Goal: Ask a question

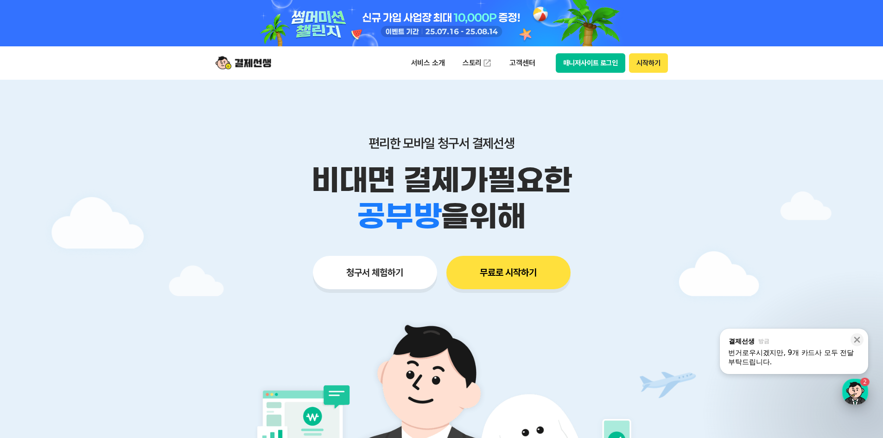
click at [862, 390] on div "button" at bounding box center [856, 392] width 26 height 26
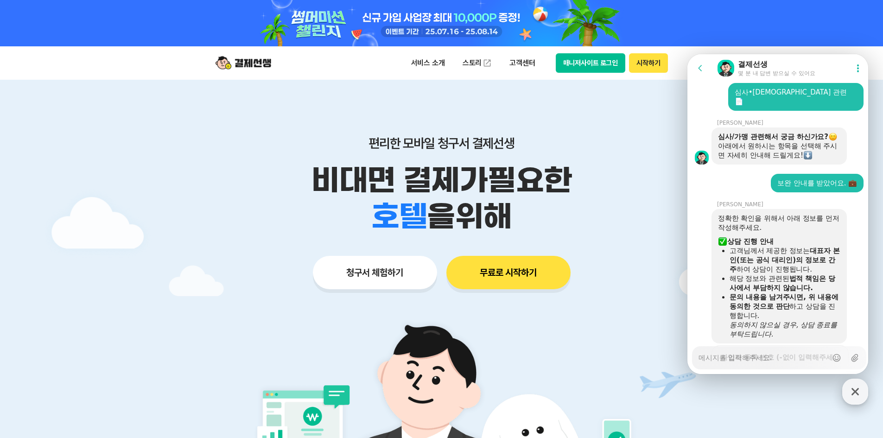
scroll to position [1239, 0]
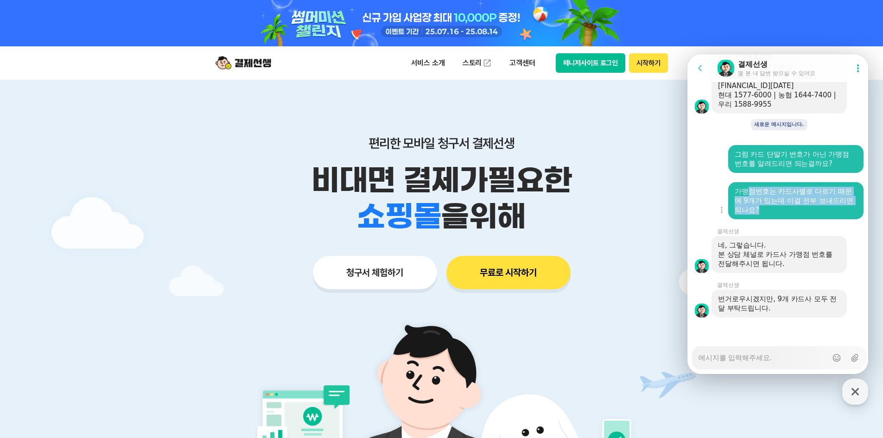
drag, startPoint x: 776, startPoint y: 217, endPoint x: 744, endPoint y: 184, distance: 46.6
click at [744, 184] on div "가맹점번호는 카드사별로 다르기 때문에 9개가 있는데 이걸 전부 보내드리면 되나요?" at bounding box center [796, 200] width 135 height 37
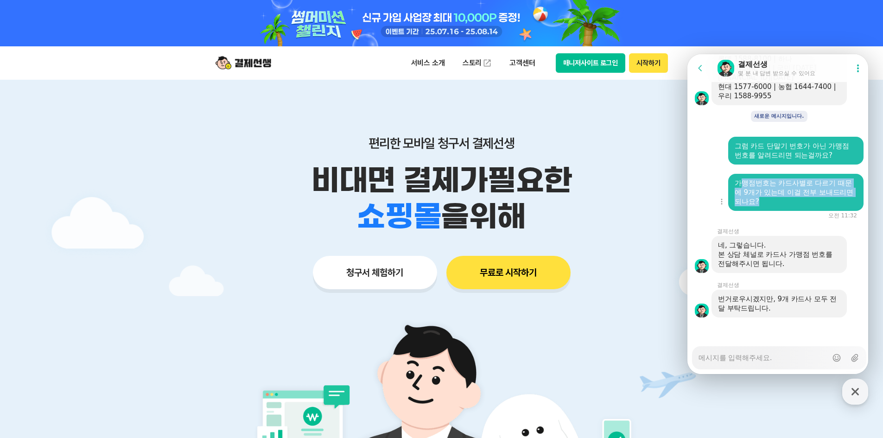
click at [784, 195] on div "가맹점번호는 카드사별로 다르기 때문에 9개가 있는데 이걸 전부 보내드리면 되나요?" at bounding box center [796, 193] width 122 height 28
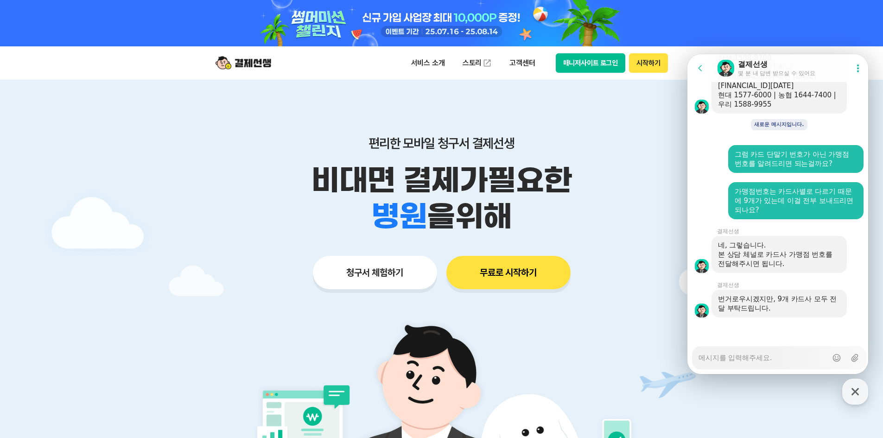
click at [795, 364] on div "Messenger Input Textarea" at bounding box center [763, 358] width 129 height 22
click at [795, 360] on textarea "Messenger Input Textarea" at bounding box center [763, 355] width 129 height 16
click at [792, 358] on textarea "Messenger Input Textarea" at bounding box center [763, 355] width 129 height 16
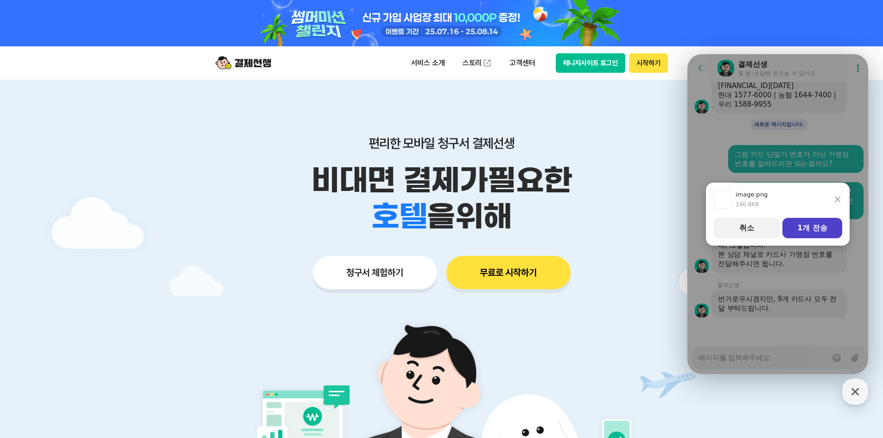
click at [823, 231] on button "1개 전송" at bounding box center [813, 228] width 60 height 20
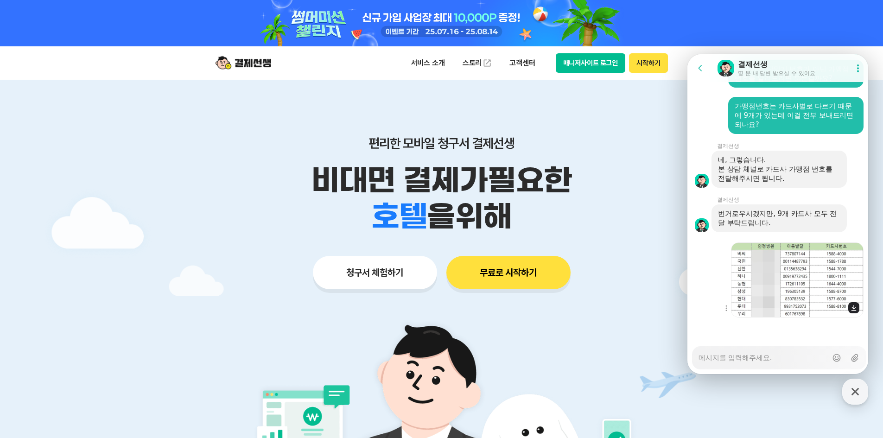
click at [808, 293] on img at bounding box center [797, 280] width 133 height 75
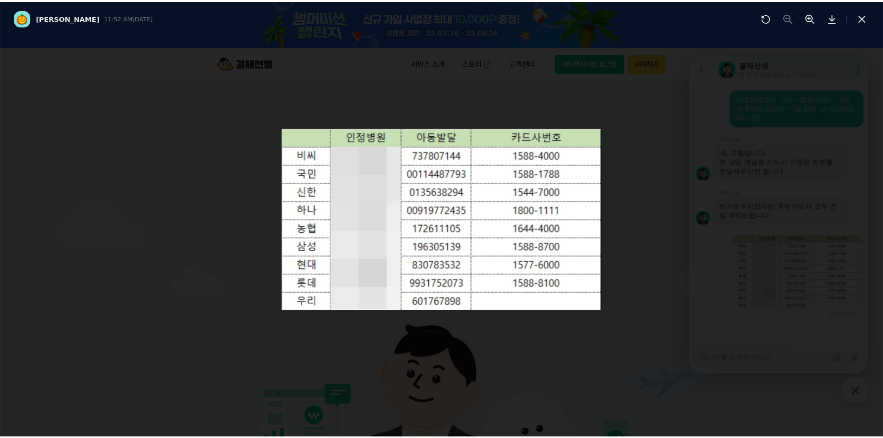
scroll to position [1333, 0]
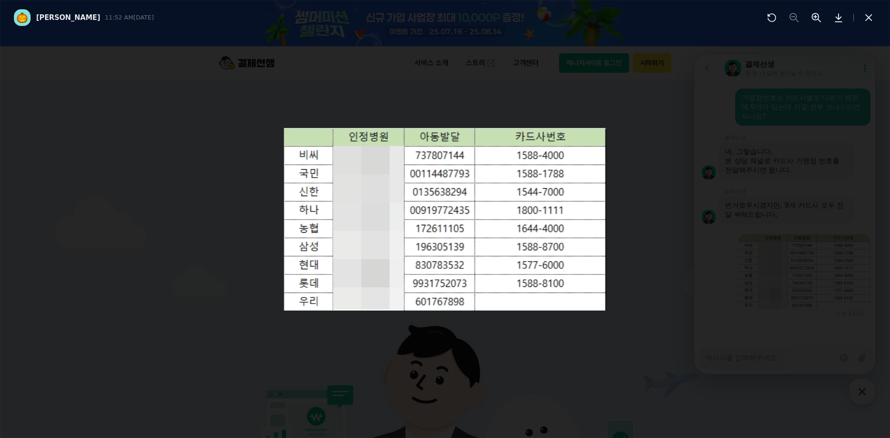
click at [778, 354] on div at bounding box center [445, 219] width 890 height 438
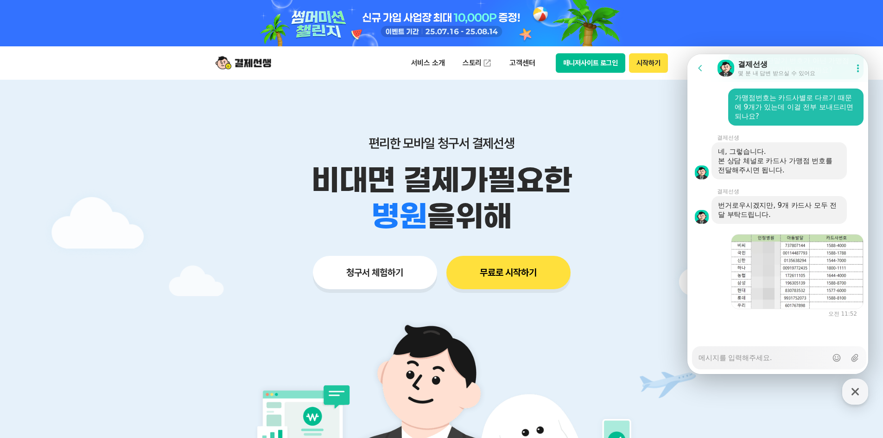
click at [777, 354] on textarea "Messenger Input Textarea" at bounding box center [763, 355] width 129 height 16
type textarea "x"
type textarea "ㅇ"
type textarea "x"
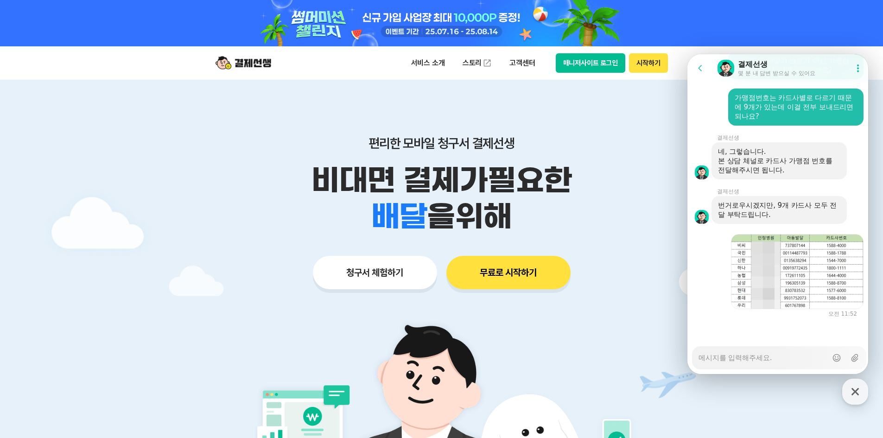
type textarea "ㅇ"
type textarea "x"
type textarea "이"
type textarea "x"
type textarea "일"
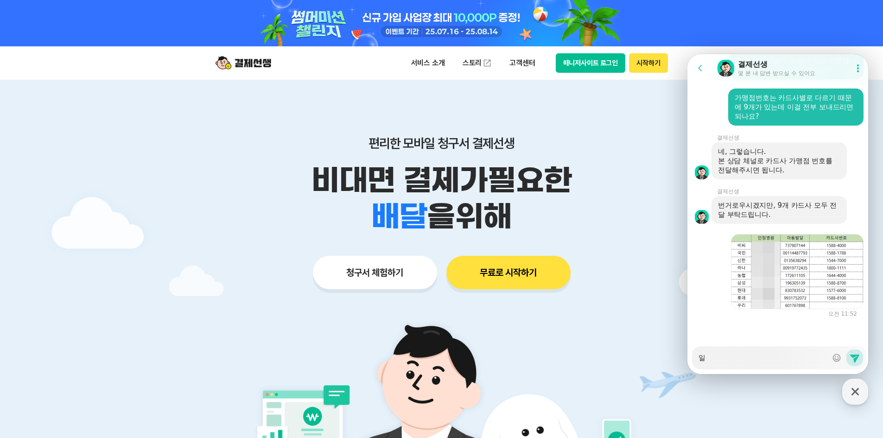
type textarea "x"
type textarea "이러"
type textarea "x"
type textarea "이렇"
type textarea "x"
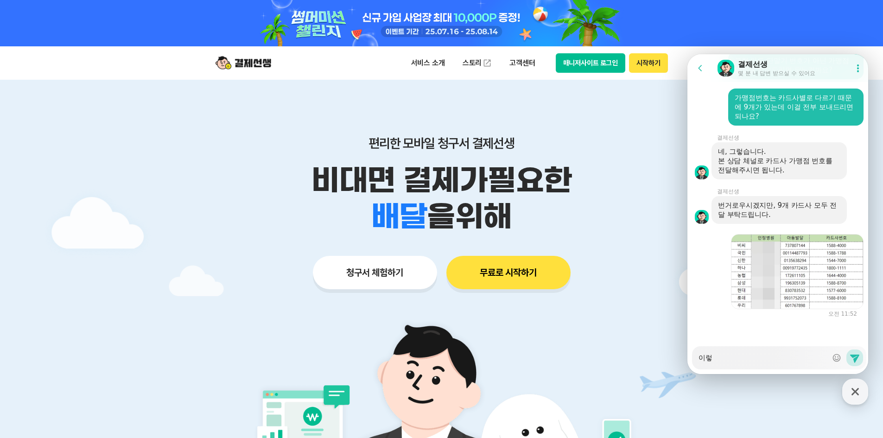
type textarea "이렇ㄱ"
type textarea "x"
type textarea "이렇게"
type textarea "x"
type textarea "이렇게 보"
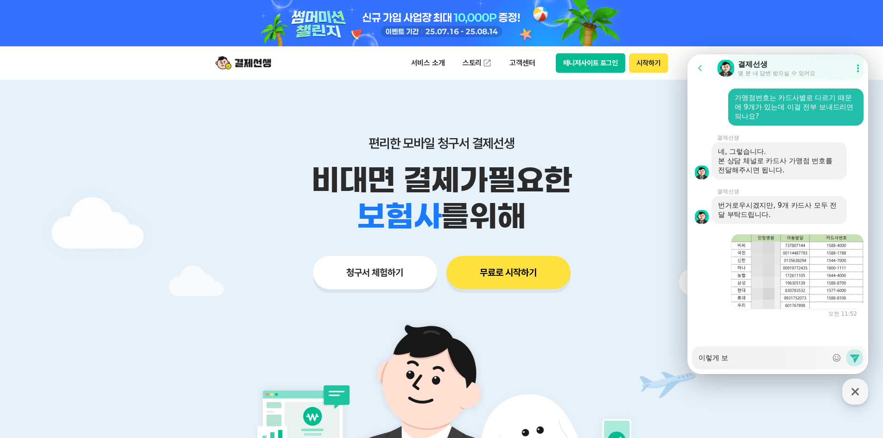
type textarea "x"
type textarea "이렇게 본"
type textarea "x"
type textarea "이렇게 보내"
type textarea "x"
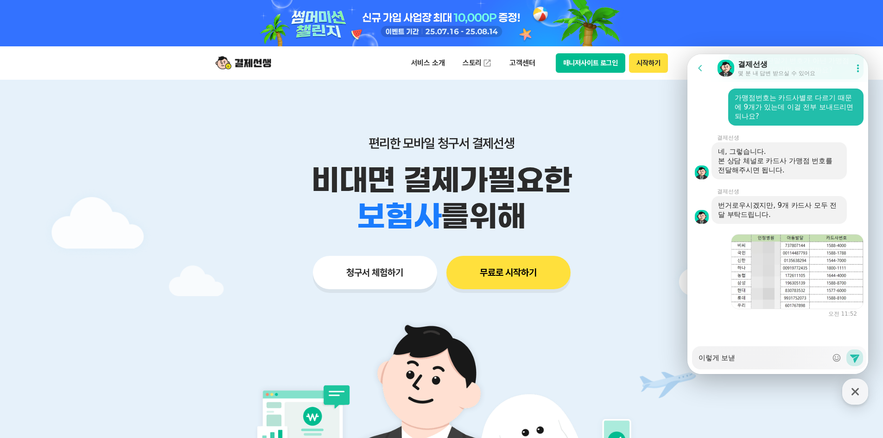
type textarea "이렇게 보내드"
type textarea "x"
type textarea "이렇게 보내들"
type textarea "x"
type textarea "이렇게 보내드려"
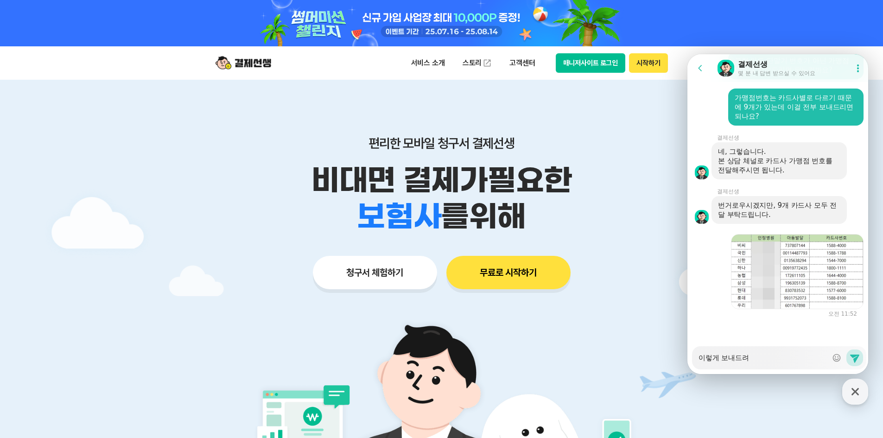
type textarea "x"
type textarea "이렇게 보내드렫"
type textarea "x"
type textarea "이렇게 보내드려도"
type textarea "x"
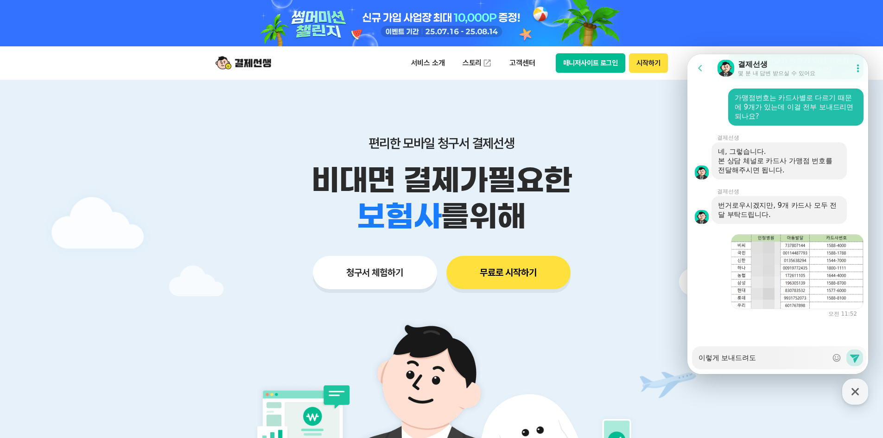
type textarea "이렇게 보내드려도"
type textarea "x"
type textarea "이렇게 보내드려도 ㄷ"
type textarea "x"
type textarea "이렇게 보내드려도 도"
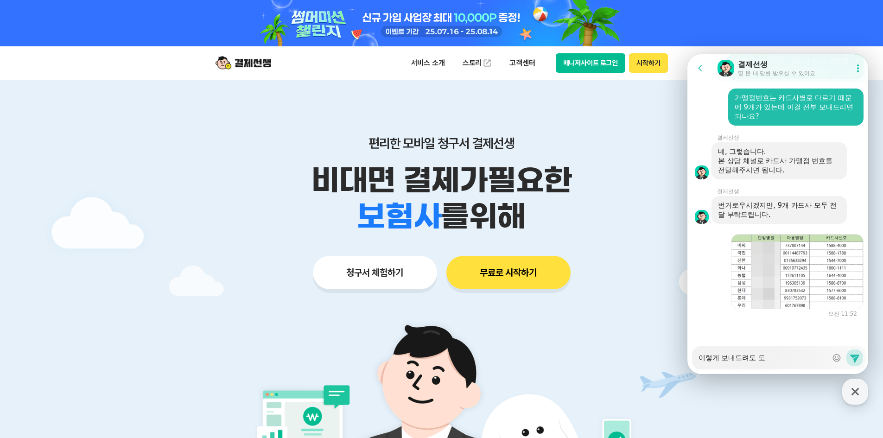
type textarea "x"
type textarea "이렇게 보내드려도 되"
type textarea "x"
type textarea "이렇게 보내드려도 될"
type textarea "x"
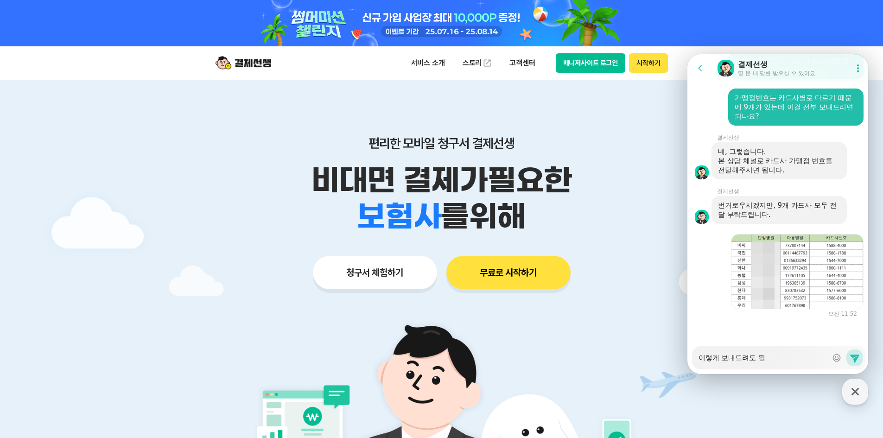
type textarea "이렇게 보내드려도 될ㄲ"
type textarea "x"
type textarea "이렇게 보내드려도 될까"
type textarea "x"
type textarea "이렇게 보내드려도 될깡"
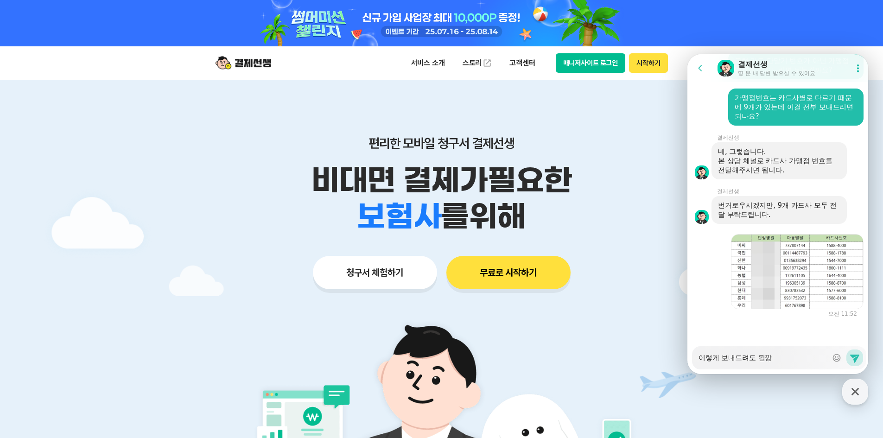
type textarea "x"
type textarea "이렇게 보내드려도 될까요"
type textarea "x"
type textarea "이렇게 보내드려도 될까요?"
type textarea "x"
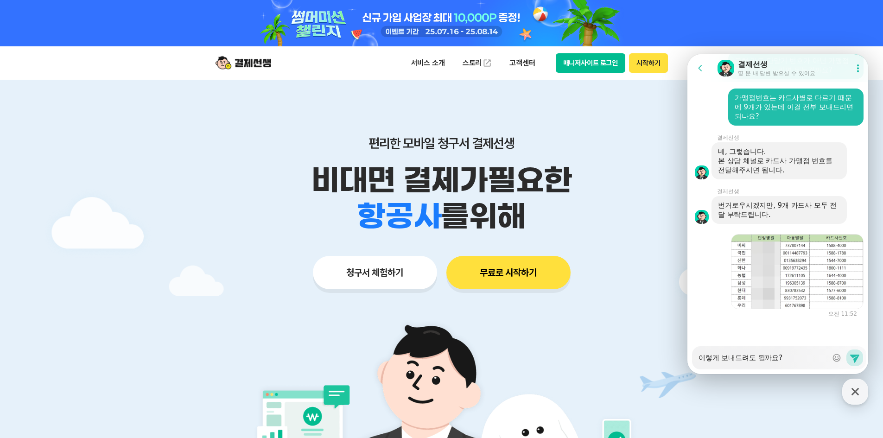
type textarea "이렇게 보내드려도 될까요?"
type textarea "x"
type textarea "이렇게 보내드려도 될까요? ㅇ"
type textarea "x"
type textarea "이렇게 보내드려도 될까요? 아"
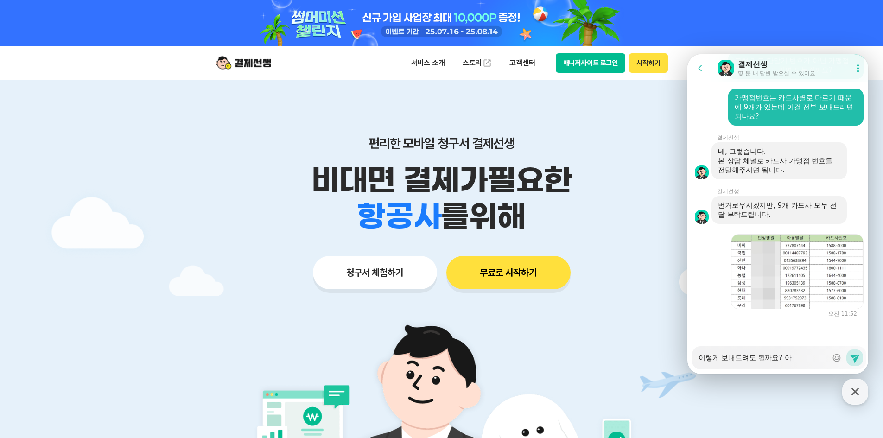
type textarea "x"
type textarea "이렇게 보내드려도 될까요? 앋"
type textarea "x"
type textarea "이렇게 보내드려도 될까요? [GEOGRAPHIC_DATA]"
type textarea "x"
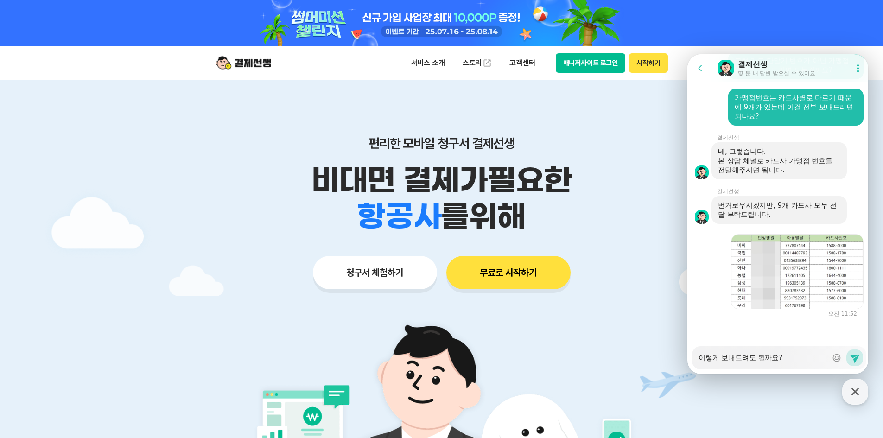
type textarea "이렇게 보내드려도 될까요? [GEOGRAPHIC_DATA]"
type textarea "x"
type textarea "이렇게 보내드려도 될까요? [GEOGRAPHIC_DATA]"
type textarea "x"
type textarea "이렇게 보내드려도 될까요? 아동발"
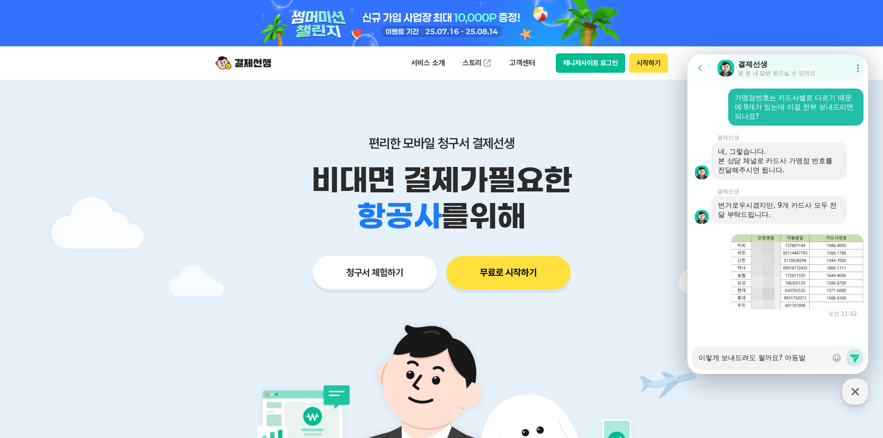
type textarea "x"
type textarea "이렇게 보내드려도 될까요? 아동발ㄷ"
type textarea "x"
type textarea "이렇게 보내드려도 될까요? 아동발달"
type textarea "x"
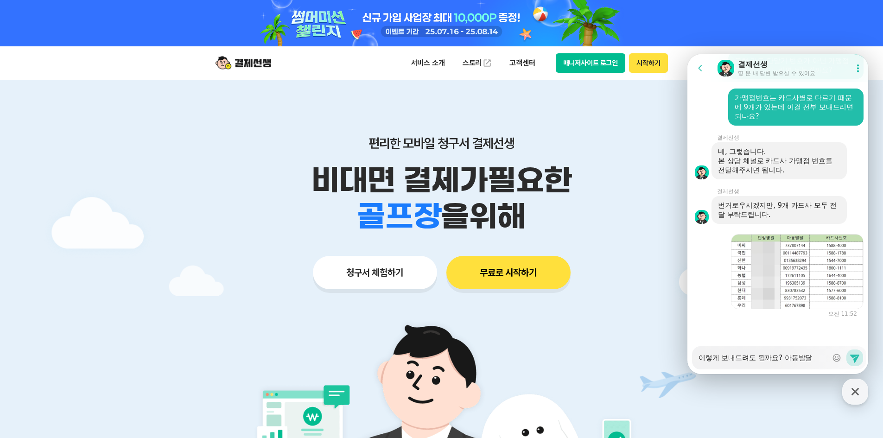
type textarea "이렇게 보내드려도 될까요? 아동발닰"
type textarea "x"
type textarea "이렇게 보내드려도 될까요? 아동발달세"
type textarea "x"
type textarea "이렇게 보내드려도 될까요? 아동발달센"
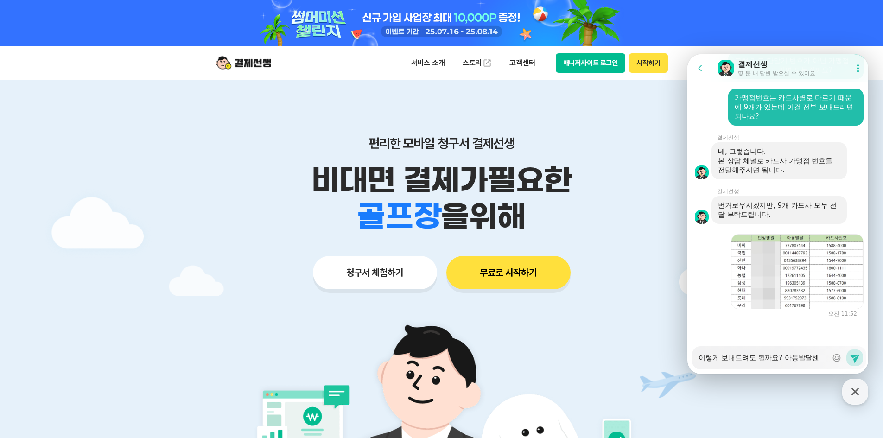
type textarea "x"
type textarea "이렇게 보내드려도 될까요? 아동발달센ㅌ"
type textarea "x"
type textarea "이렇게 보내드려도 될까요? [GEOGRAPHIC_DATA]"
type textarea "x"
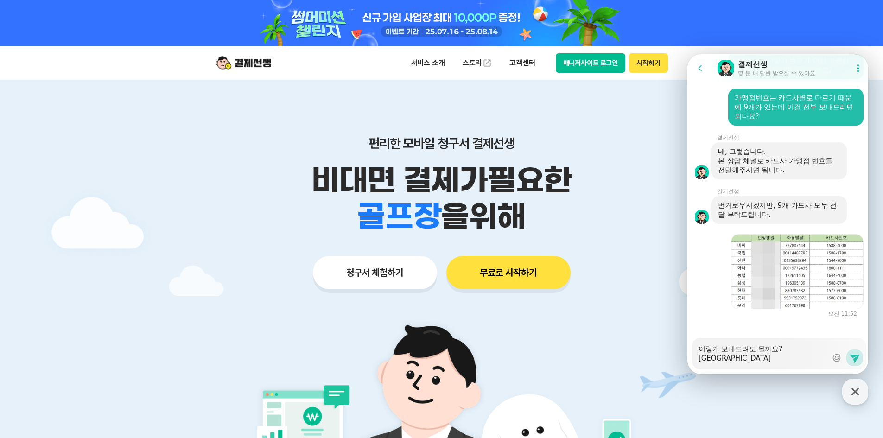
type textarea "이렇게 보내드려도 될까요? 아동발달센텅"
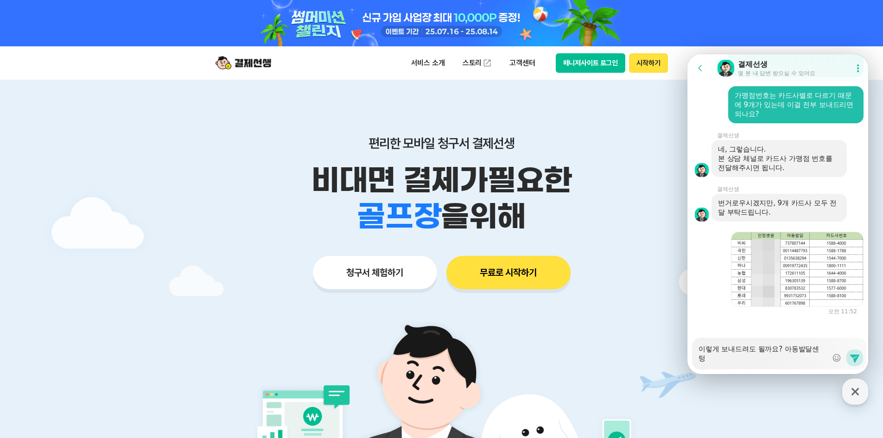
type textarea "x"
type textarea "이렇게 보내드려도 될까요? [GEOGRAPHIC_DATA]에"
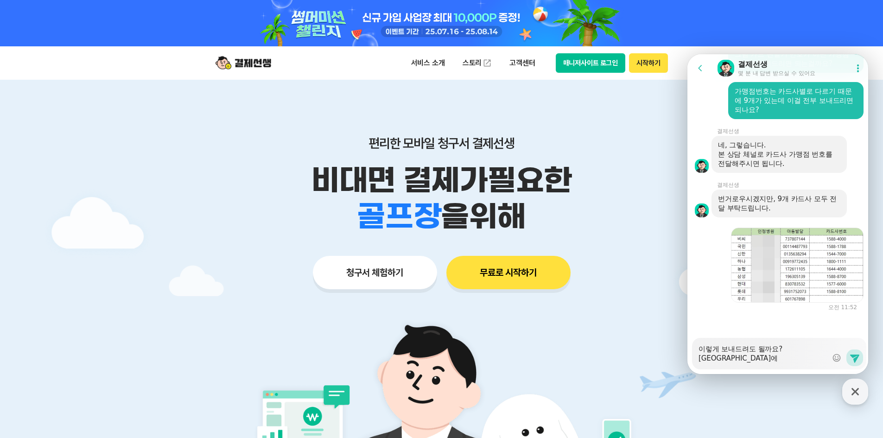
type textarea "x"
type textarea "이렇게 보내드려도 될까요? [GEOGRAPHIC_DATA]"
type textarea "x"
type textarea "이렇게 보내드려도 될까요? [GEOGRAPHIC_DATA]에서"
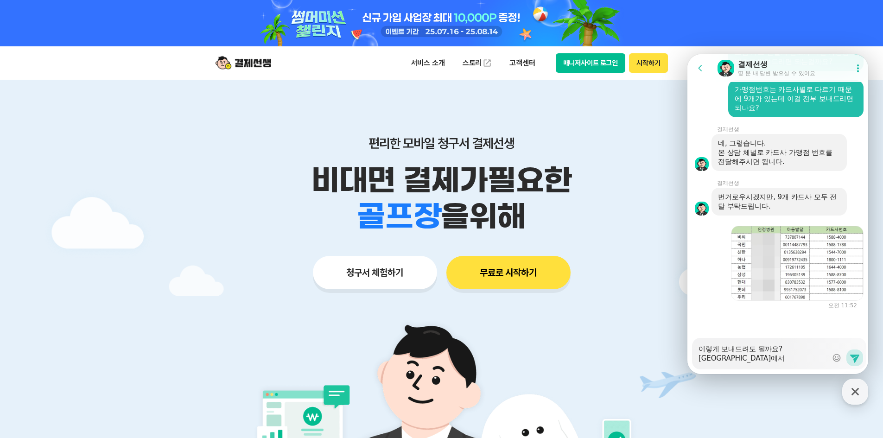
type textarea "x"
type textarea "이렇게 보내드려도 될까요? [GEOGRAPHIC_DATA]에서"
type textarea "x"
type textarea "이렇게 보내드려도 될까요? [GEOGRAPHIC_DATA]에서 ㅈ"
type textarea "x"
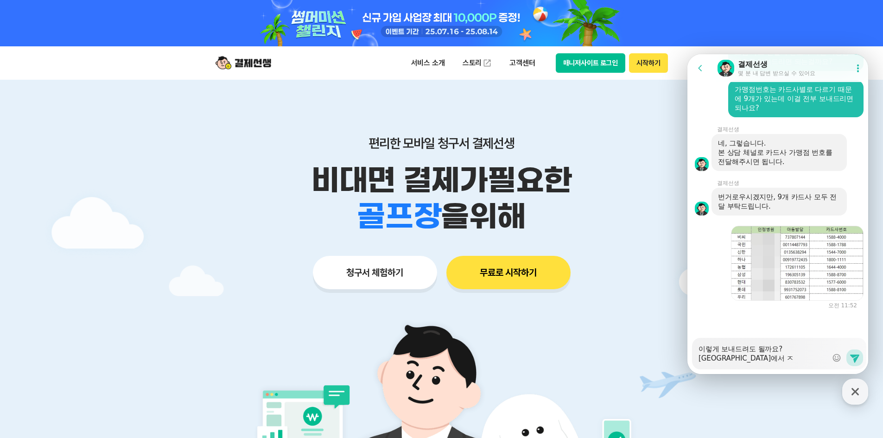
type textarea "이렇게 보내드려도 될까요? [GEOGRAPHIC_DATA]에서 지"
type textarea "x"
type textarea "이렇게 보내드려도 될까요? [GEOGRAPHIC_DATA]에서 진"
type textarea "x"
type textarea "이렇게 보내드려도 될까요? [GEOGRAPHIC_DATA]에서 진해"
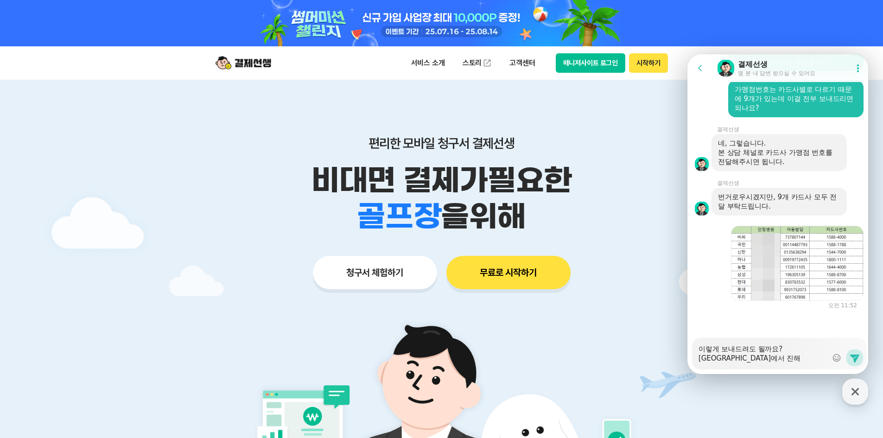
type textarea "x"
type textarea "이렇게 보내드려도 될까요? [GEOGRAPHIC_DATA]에서 진행"
type textarea "x"
type textarea "이렇게 보내드려도 될까요? [GEOGRAPHIC_DATA]에서 진행ㅎ"
type textarea "x"
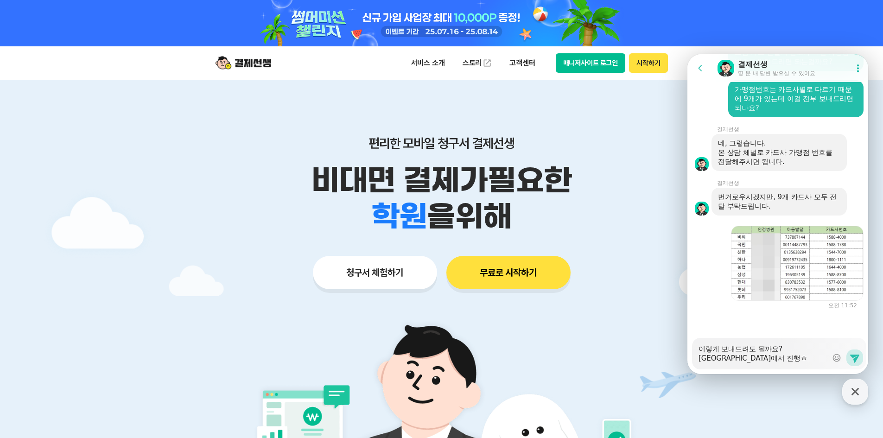
type textarea "이렇게 보내드려도 될까요? [GEOGRAPHIC_DATA]에서 진행하"
type textarea "x"
type textarea "이렇게 보내드려도 될까요? [GEOGRAPHIC_DATA]에서 진행한"
type textarea "x"
type textarea "이렇게 보내드려도 될까요? [GEOGRAPHIC_DATA]에서 진행하느"
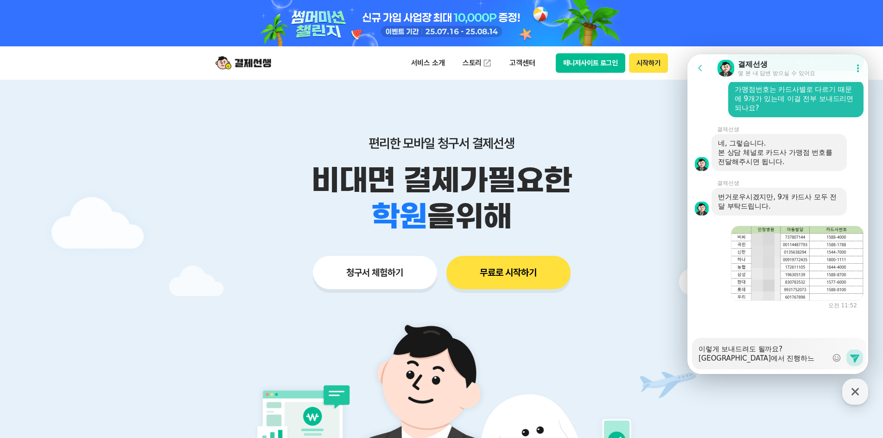
type textarea "x"
type textarea "이렇게 보내드려도 될까요? 아동발달센터에서 진행하는"
type textarea "x"
type textarea "이렇게 보내드려도 될까요? 아동발달센터에서 진행하는"
type textarea "x"
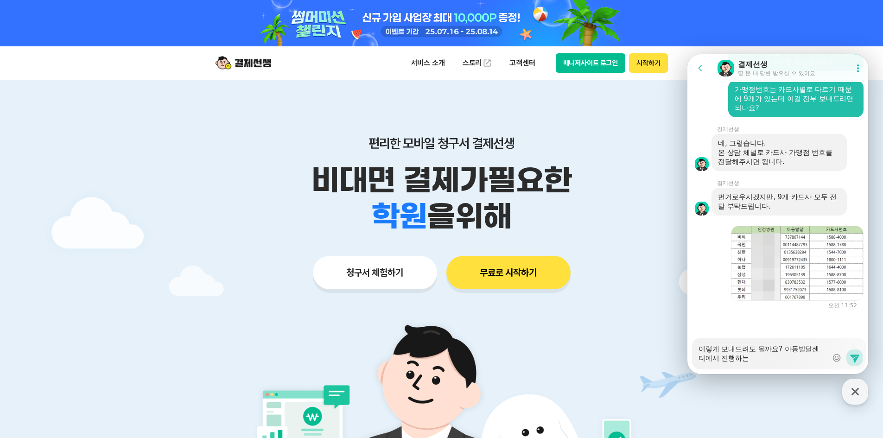
type textarea "이렇게 보내드려도 될까요? 아동발달센터에서 진행하는"
type textarea "x"
type textarea "이렇게 보내드려도 될까요? [GEOGRAPHIC_DATA]에서 진행하"
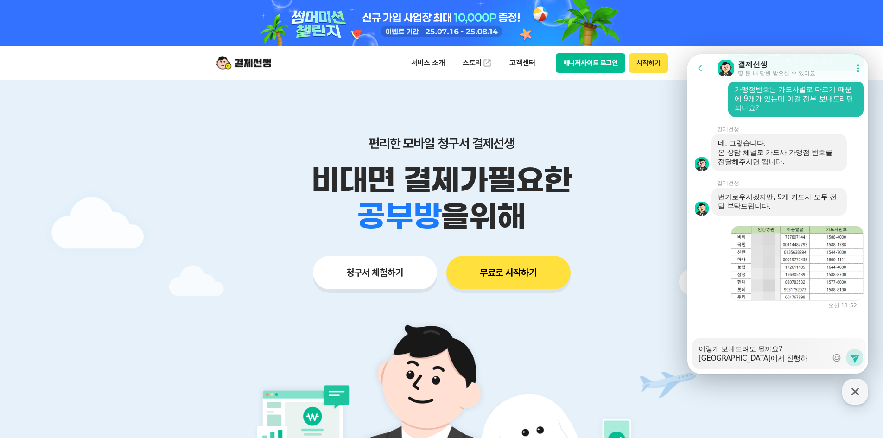
type textarea "x"
type textarea "이렇게 보내드려도 될까요? [GEOGRAPHIC_DATA]에서 진행"
type textarea "x"
type textarea "이렇게 보내드려도 될까요? [GEOGRAPHIC_DATA]에서 진"
type textarea "x"
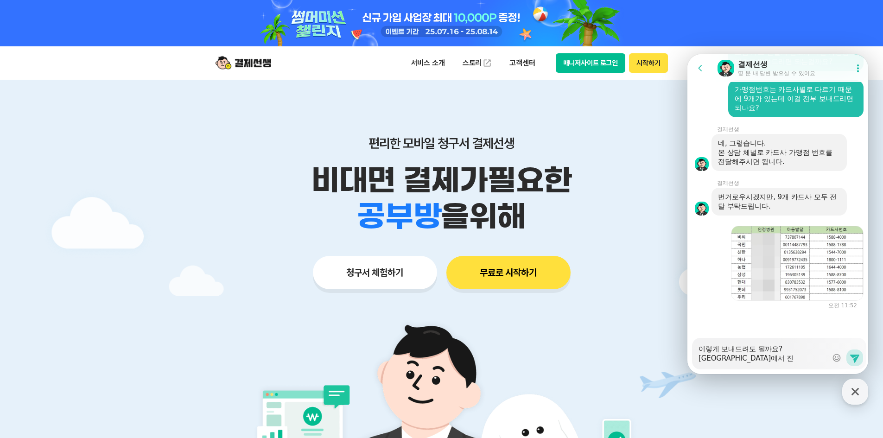
type textarea "이렇게 보내드려도 될까요? [GEOGRAPHIC_DATA]에서"
type textarea "x"
type textarea "이렇게 보내드려도 될까요? [GEOGRAPHIC_DATA]에서 ㅆ"
type textarea "x"
type textarea "이렇게 보내드려도 될까요? [GEOGRAPHIC_DATA]에서 쓰"
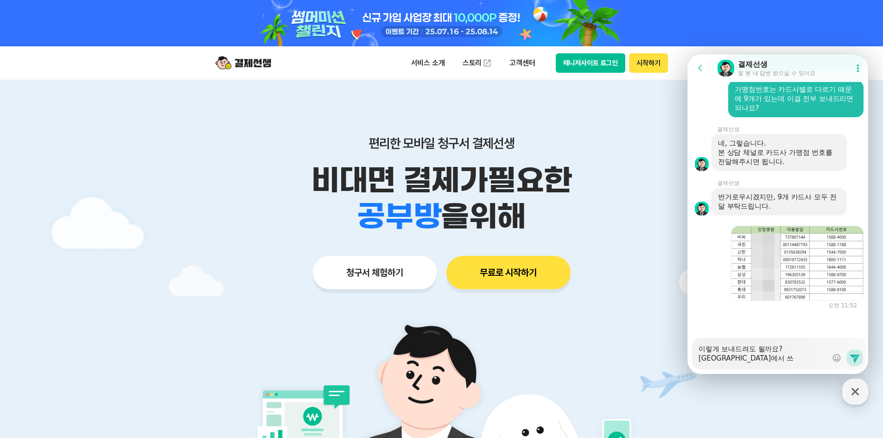
type textarea "x"
type textarea "이렇게 보내드려도 될까요? 아동발달센터에서 쓸"
type textarea "x"
type textarea "이렇게 보내드려도 될까요? 아동발달센터에서 쓸"
type textarea "x"
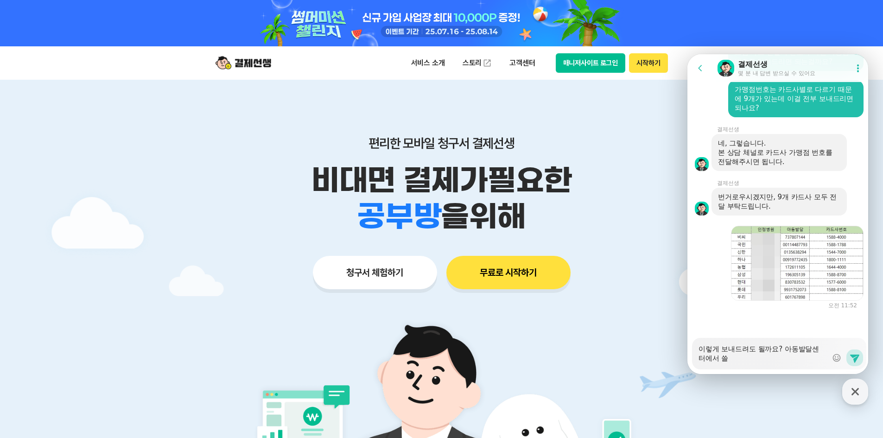
type textarea "이렇게 보내드려도 될까요? 아동발달센터에서 쓸 ㅇ"
type textarea "x"
type textarea "이렇게 보내드려도 될까요? 아동발달센터에서 쓸 예"
type textarea "x"
type textarea "이렇게 보내드려도 될까요? 아동발달센터에서 쓸 옞"
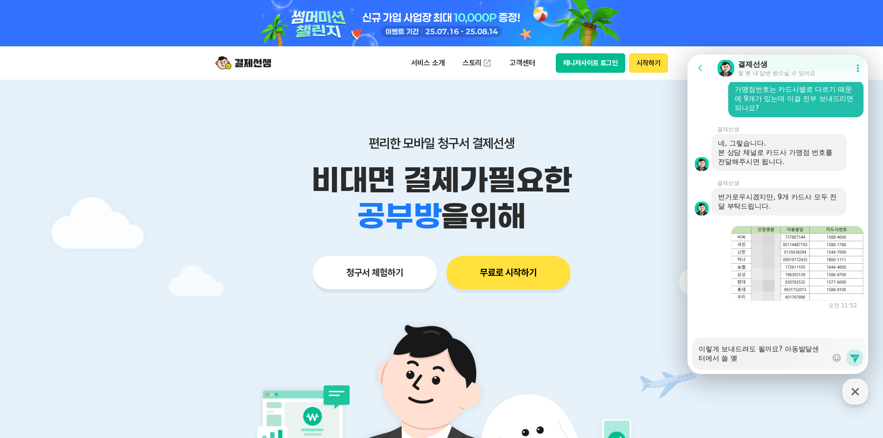
type textarea "x"
type textarea "이렇게 보내드려도 될까요? 아동발달센터에서 쓸 예저"
type textarea "x"
type textarea "이렇게 보내드려도 될까요? 아동발달센터에서 쓸 예정"
type textarea "x"
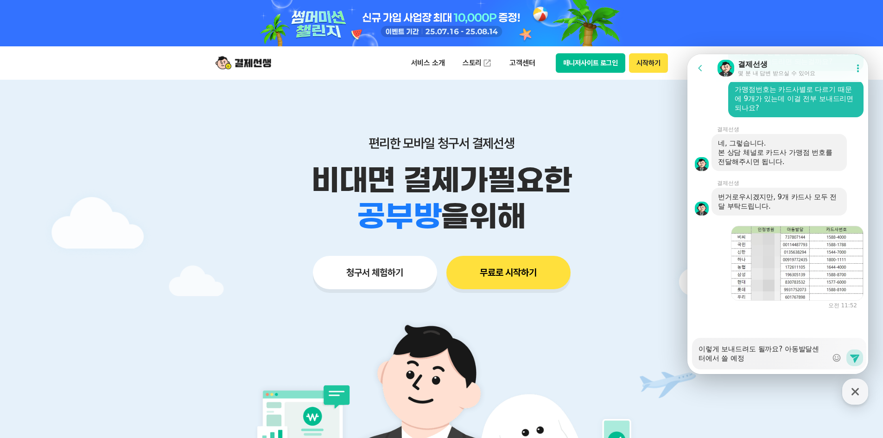
type textarea "이렇게 보내드려도 될까요? 아동발달센터에서 쓸 예정ㅇ"
type textarea "x"
type textarea "이렇게 보내드려도 될까요? 아동발달센터에서 쓸 예정이"
type textarea "x"
type textarea "이렇게 보내드려도 될까요? 아동발달센터에서 쓸 예정입"
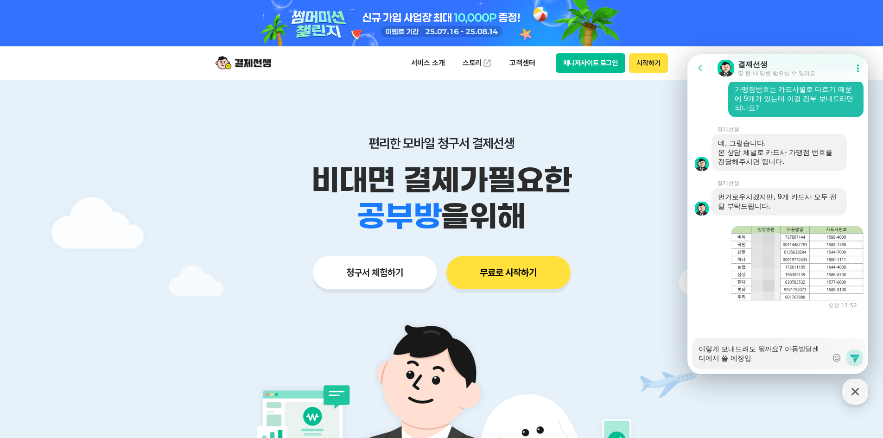
type textarea "x"
type textarea "이렇게 보내드려도 될까요? 아동발달센터에서 쓸 예정입니"
type textarea "x"
type textarea "이렇게 보내드려도 될까요? 아동발달센터에서 쓸 예정입닏"
type textarea "x"
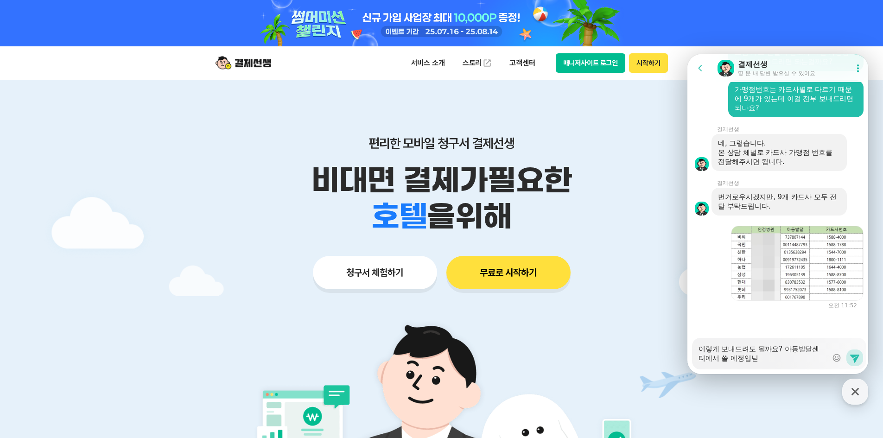
type textarea "이렇게 보내드려도 될까요? 아동발달센터에서 쓸 예정입니다"
type textarea "x"
type textarea "이렇게 보내드려도 될까요? 아동발달센터에서 쓸 예정입니다."
type textarea "x"
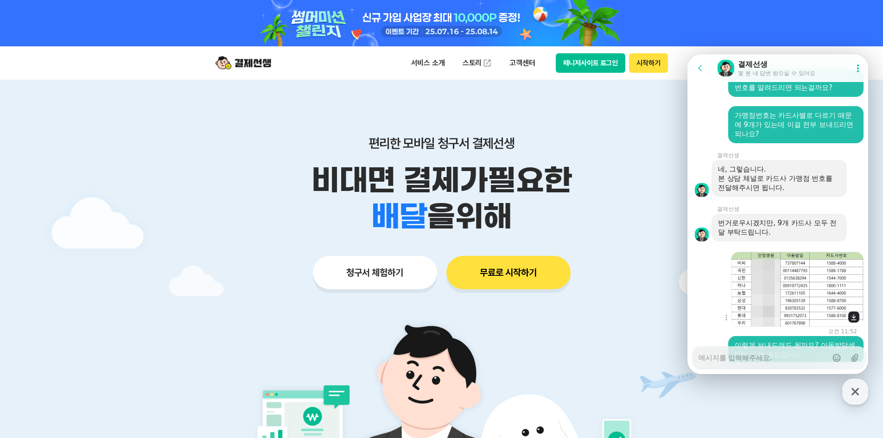
scroll to position [1362, 0]
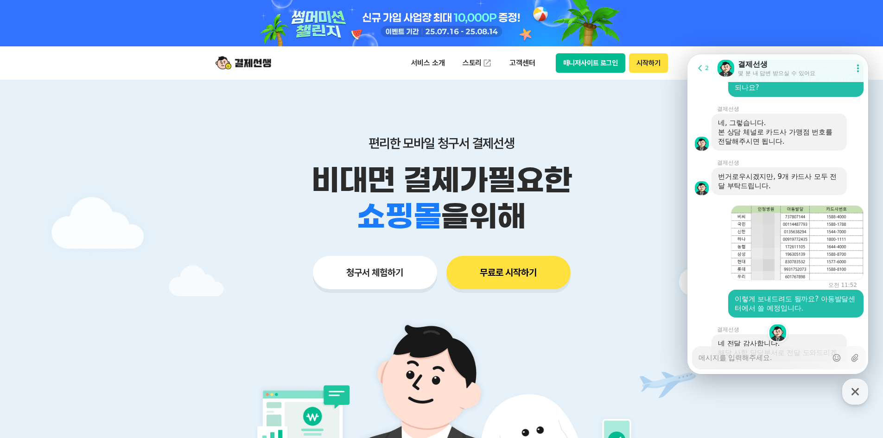
type textarea "x"
